Goal: Task Accomplishment & Management: Manage account settings

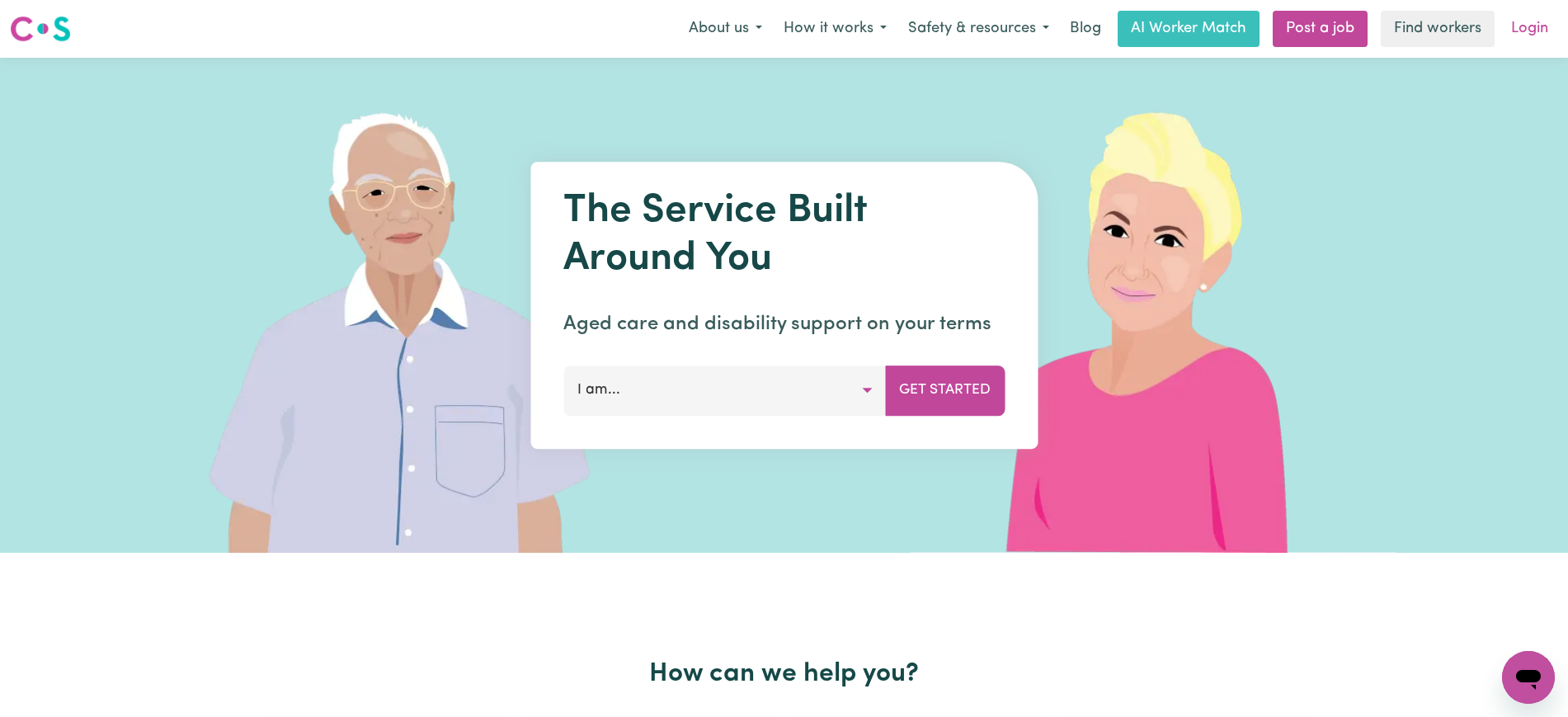
click at [1514, 35] on link "Login" at bounding box center [1529, 29] width 57 height 37
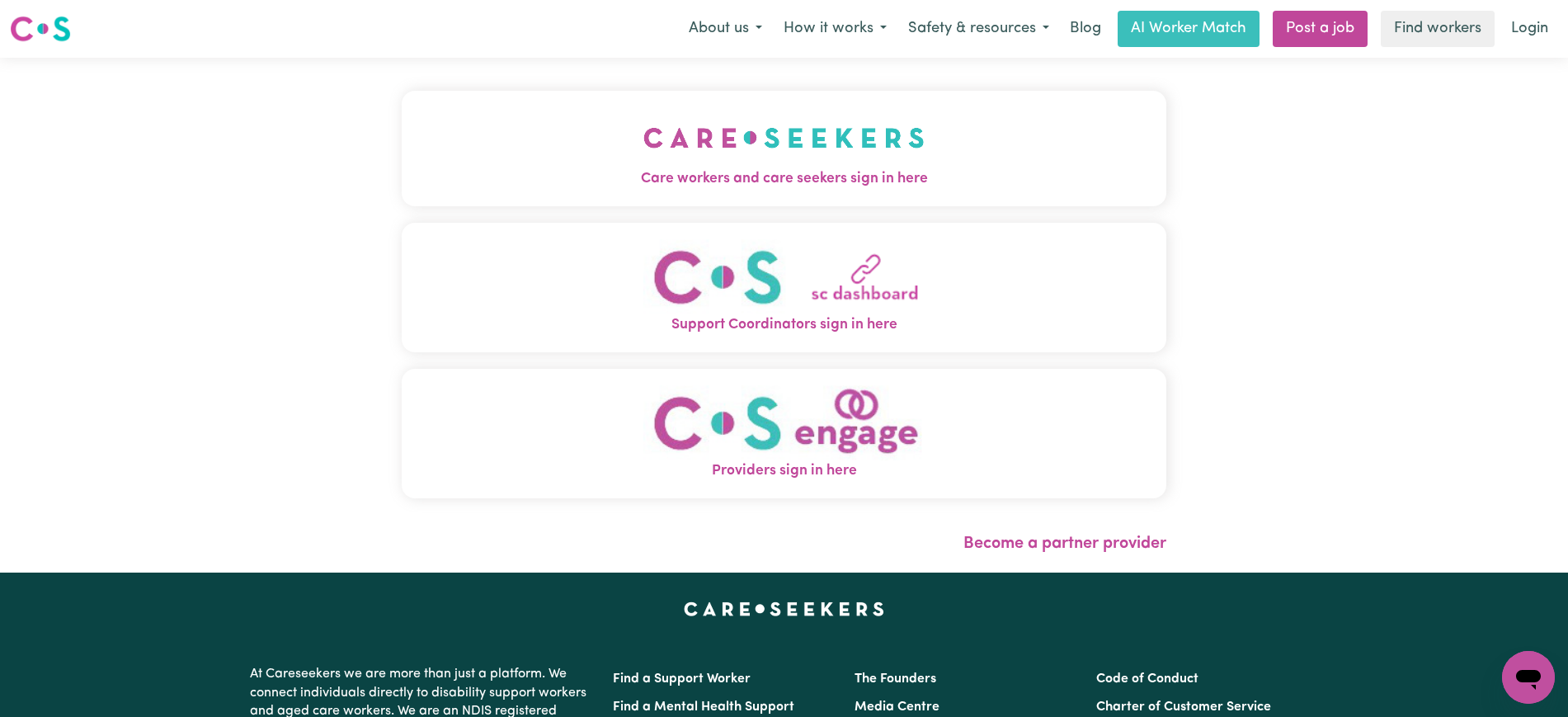
drag, startPoint x: 878, startPoint y: 166, endPoint x: 745, endPoint y: 147, distance: 134.4
click at [878, 164] on img "Care workers and care seekers sign in here" at bounding box center [784, 138] width 281 height 61
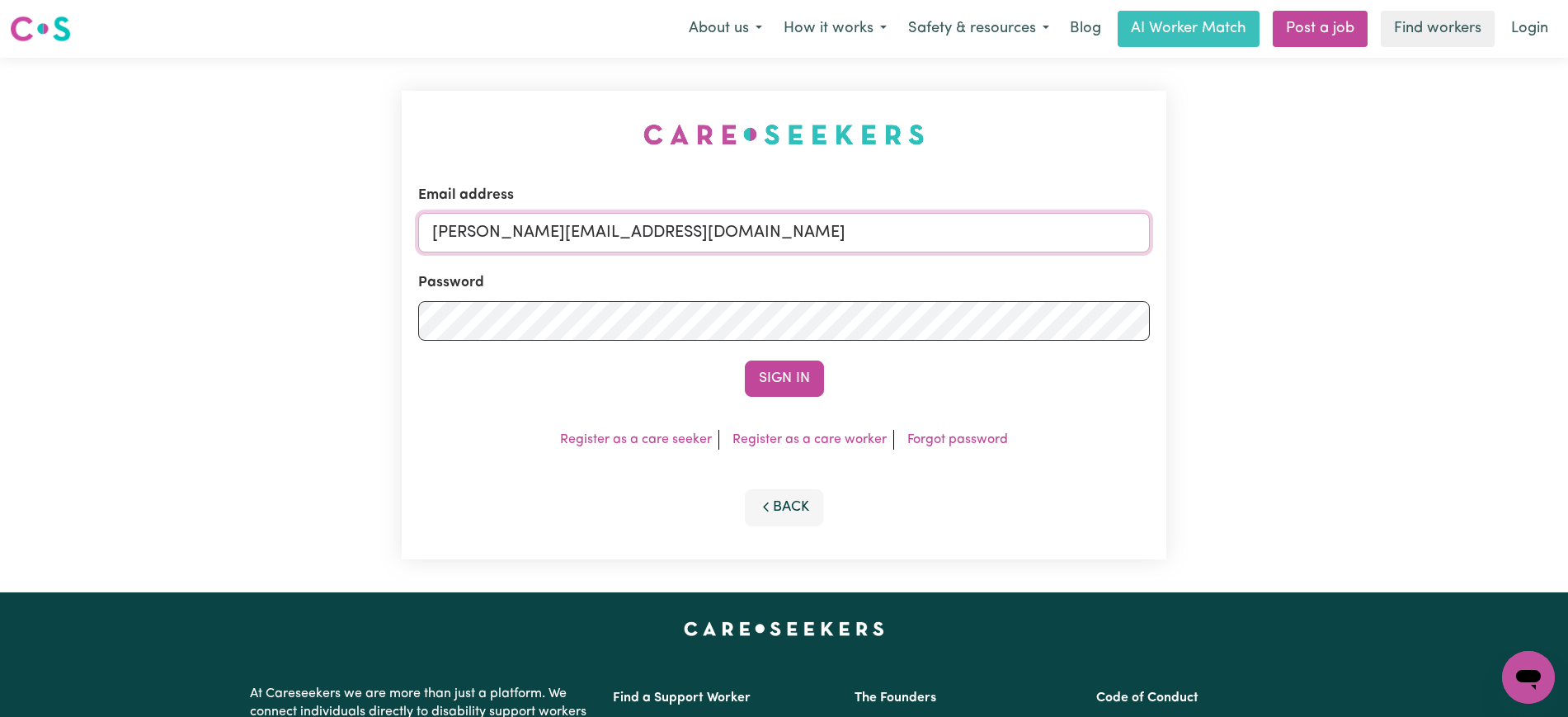
click at [781, 242] on input "[PERSON_NAME][EMAIL_ADDRESS][DOMAIN_NAME]" at bounding box center [783, 232] width 732 height 39
drag, startPoint x: 532, startPoint y: 234, endPoint x: 1227, endPoint y: 234, distance: 695.0
click at [1227, 234] on div "Email address [EMAIL_ADDRESS][DOMAIN_NAME] Password Sign In Register as a care …" at bounding box center [784, 325] width 1568 height 534
type input "[EMAIL_ADDRESS][DOMAIN_NAME]"
click at [745, 361] on button "Sign In" at bounding box center [784, 379] width 79 height 37
